Goal: Task Accomplishment & Management: Manage account settings

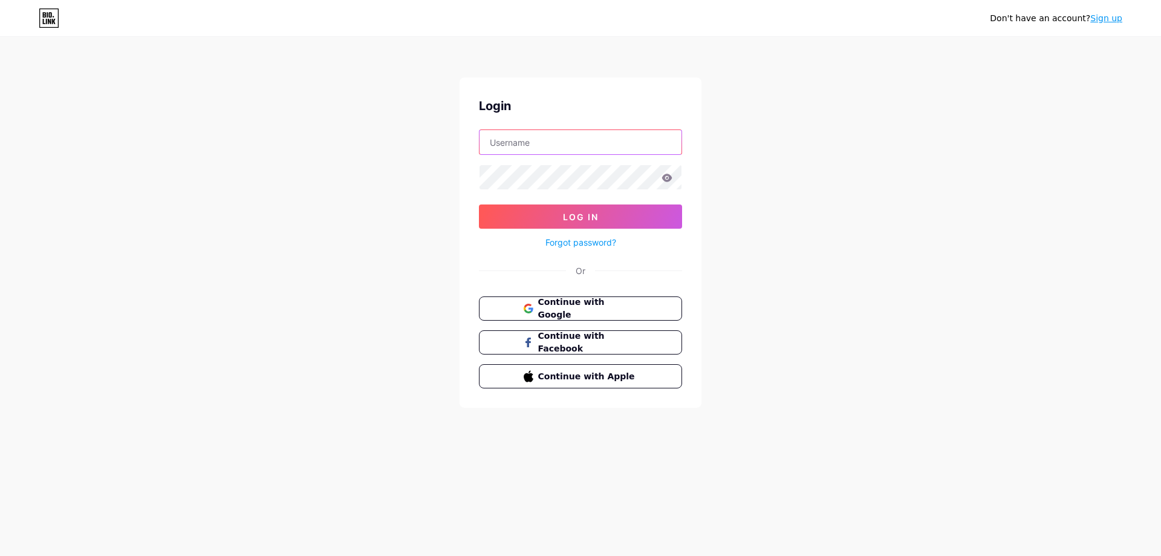
type input "[DOMAIN_NAME][EMAIL_ADDRESS][DOMAIN_NAME]"
click at [553, 149] on input "[DOMAIN_NAME][EMAIL_ADDRESS][DOMAIN_NAME]" at bounding box center [580, 142] width 202 height 24
click at [447, 202] on div "Don't have an account? Sign up Login [DOMAIN_NAME][EMAIL_ADDRESS][DOMAIN_NAME] …" at bounding box center [580, 223] width 1161 height 446
click at [552, 212] on button "Log In" at bounding box center [580, 216] width 203 height 24
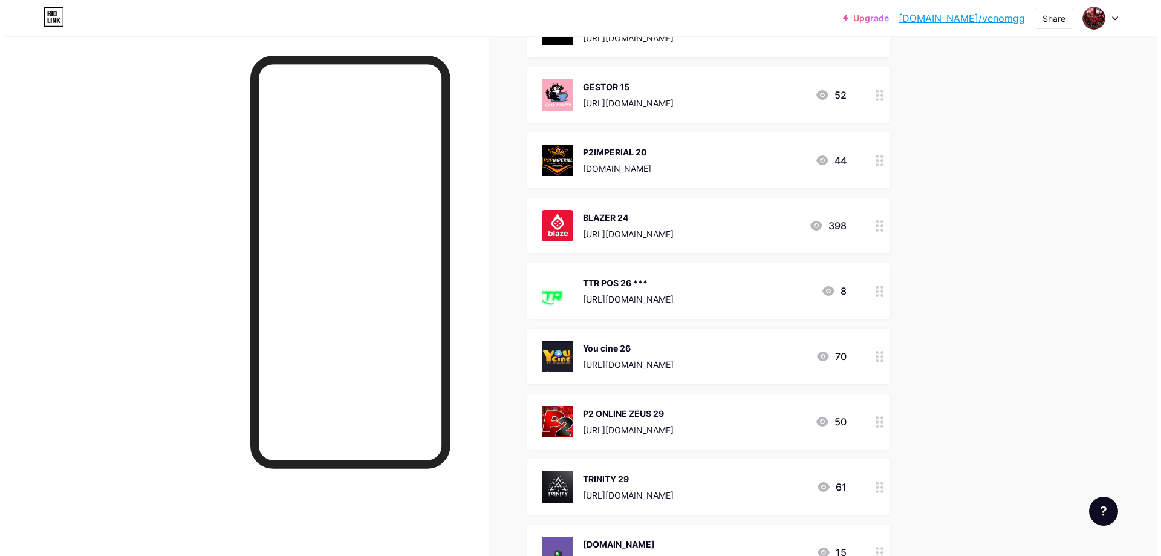
scroll to position [3023, 0]
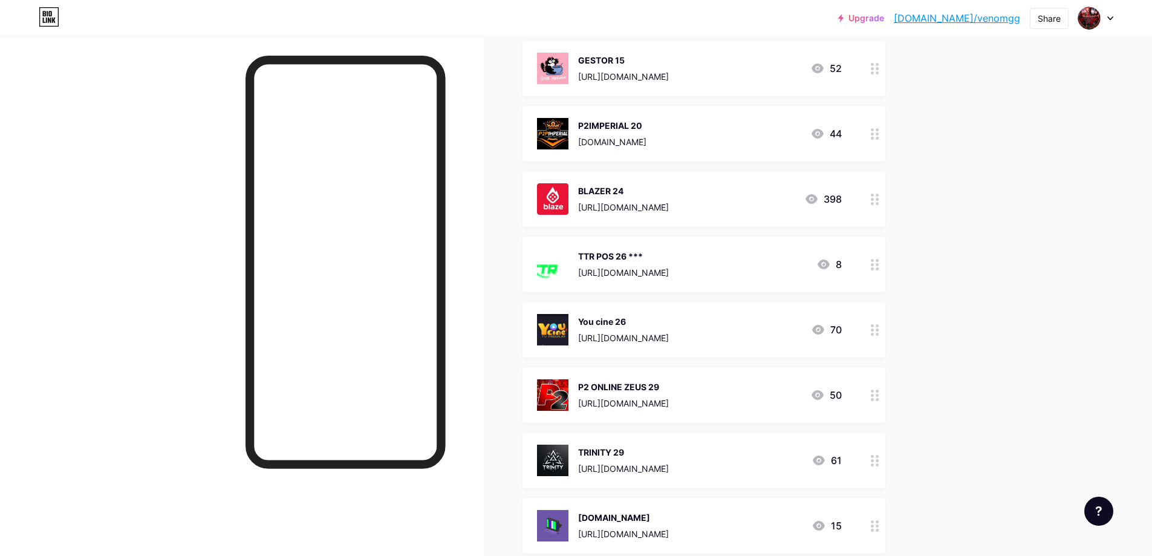
click at [633, 330] on div "You cine 26 [URL][DOMAIN_NAME]" at bounding box center [623, 329] width 91 height 31
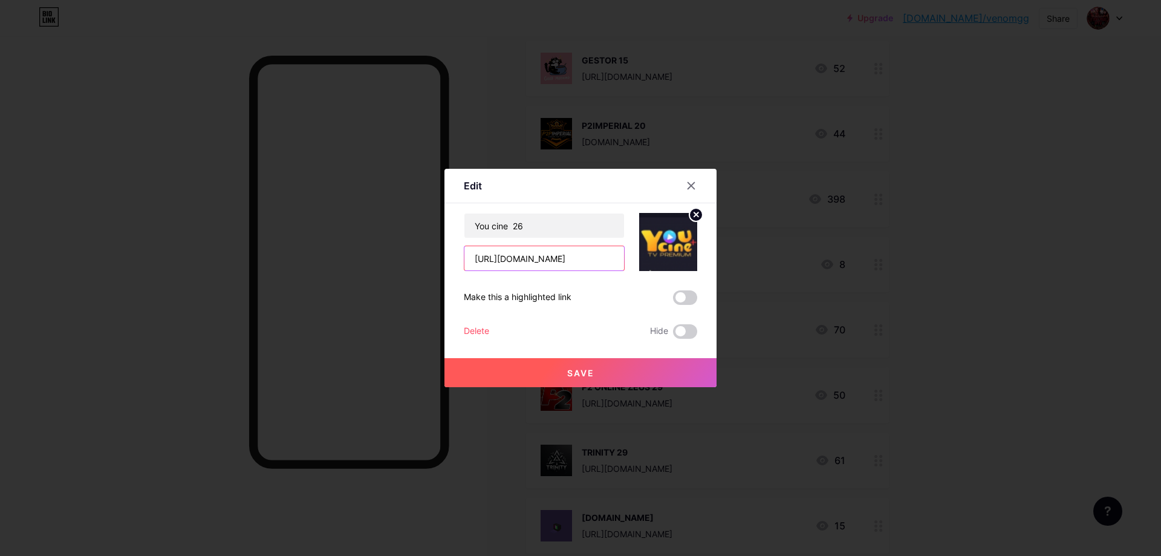
scroll to position [0, 63]
drag, startPoint x: 473, startPoint y: 260, endPoint x: 626, endPoint y: 267, distance: 153.8
click at [626, 267] on div "You cine 26 [URL][DOMAIN_NAME]" at bounding box center [580, 242] width 233 height 58
paste input "[DOMAIN_NAME][URL]"
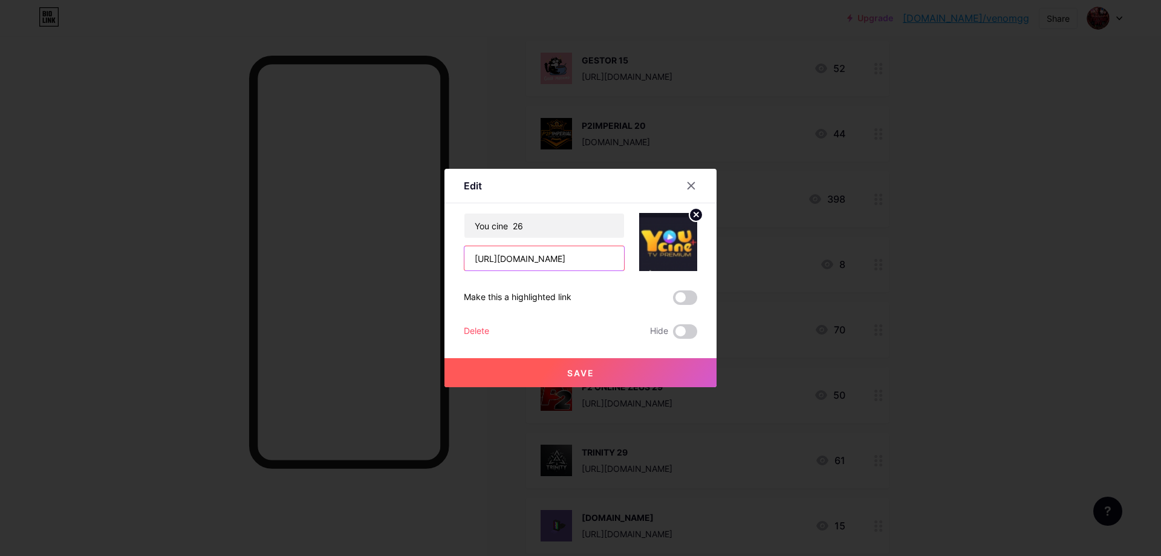
type input "[URL][DOMAIN_NAME]"
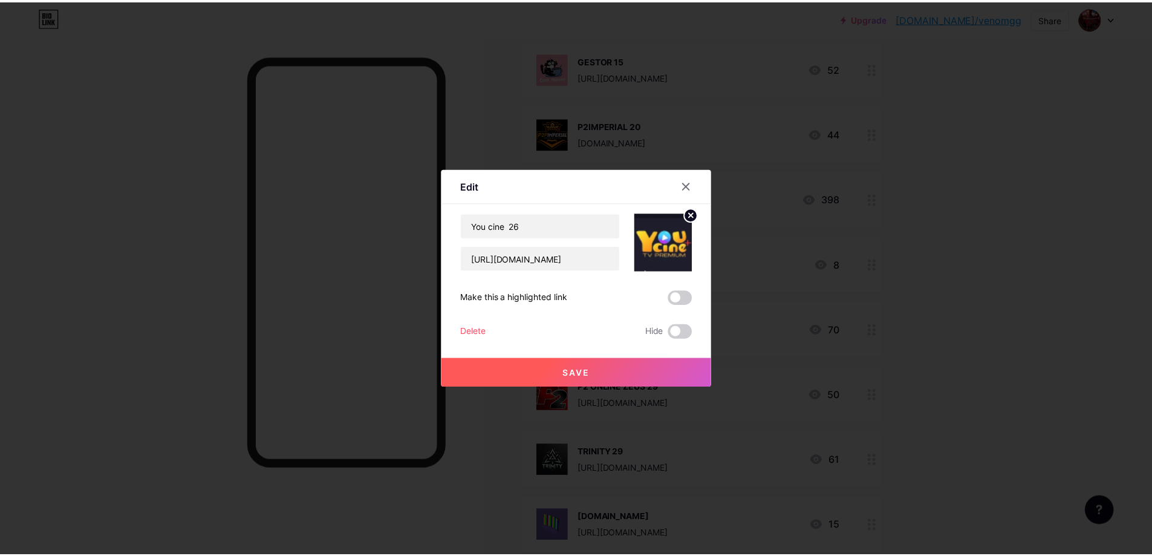
scroll to position [0, 0]
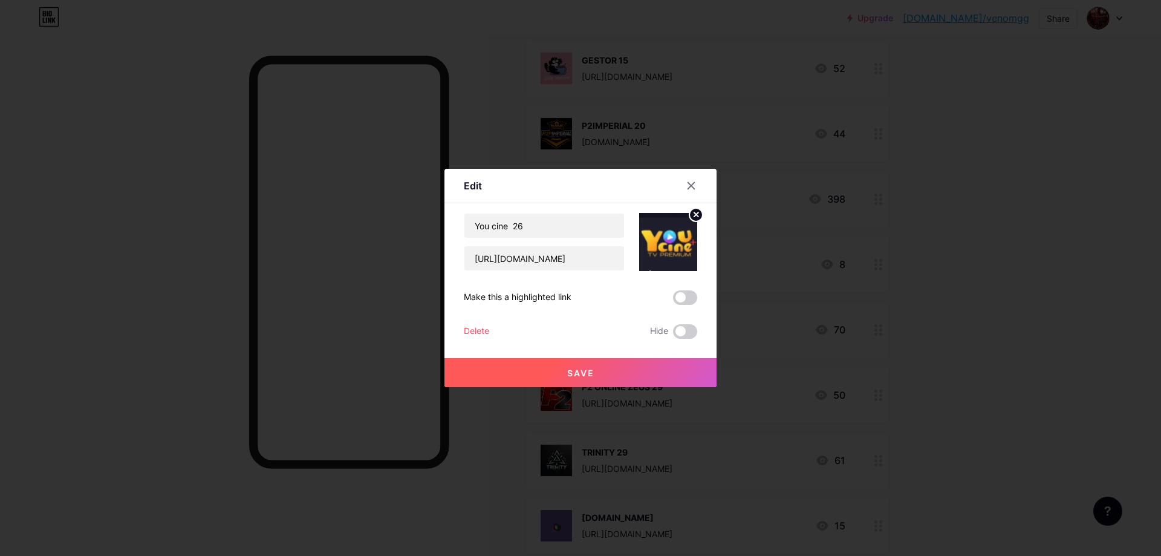
click at [619, 371] on button "Save" at bounding box center [580, 372] width 272 height 29
